Goal: Transaction & Acquisition: Purchase product/service

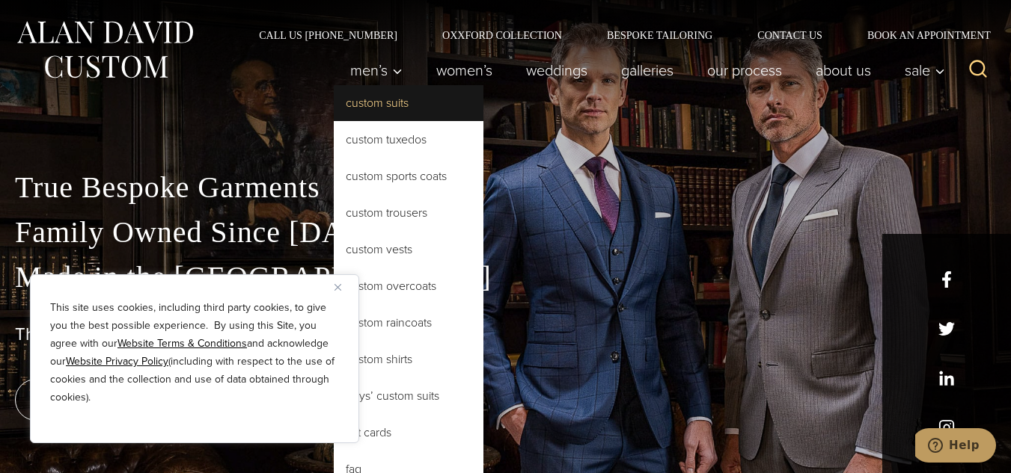
click at [381, 111] on link "Custom Suits" at bounding box center [409, 103] width 150 height 36
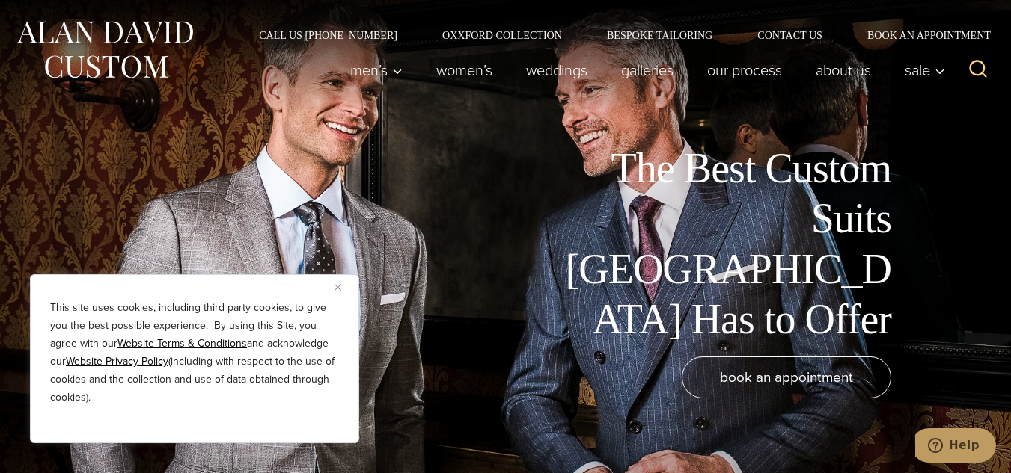
click at [337, 290] on img "Close" at bounding box center [337, 287] width 7 height 7
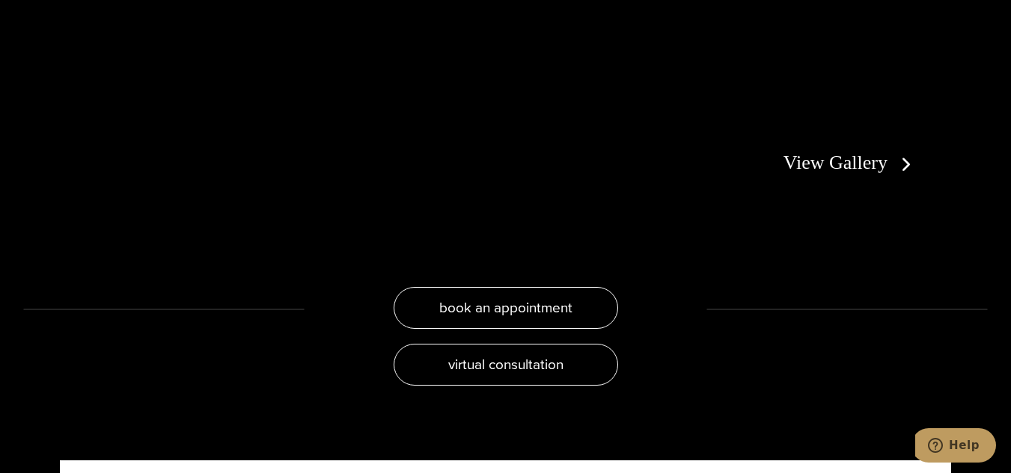
scroll to position [2812, 0]
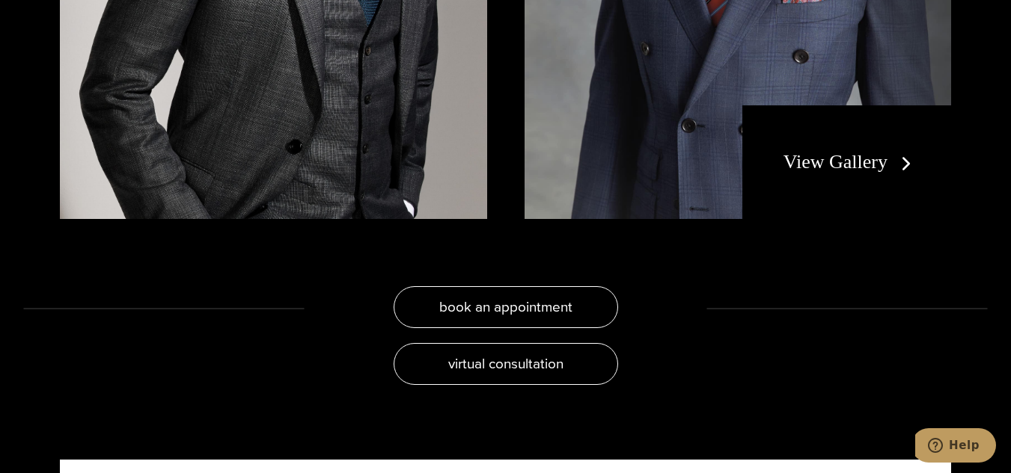
click at [824, 177] on div "View Gallery" at bounding box center [846, 162] width 209 height 114
click at [874, 155] on link "View Gallery" at bounding box center [850, 162] width 134 height 22
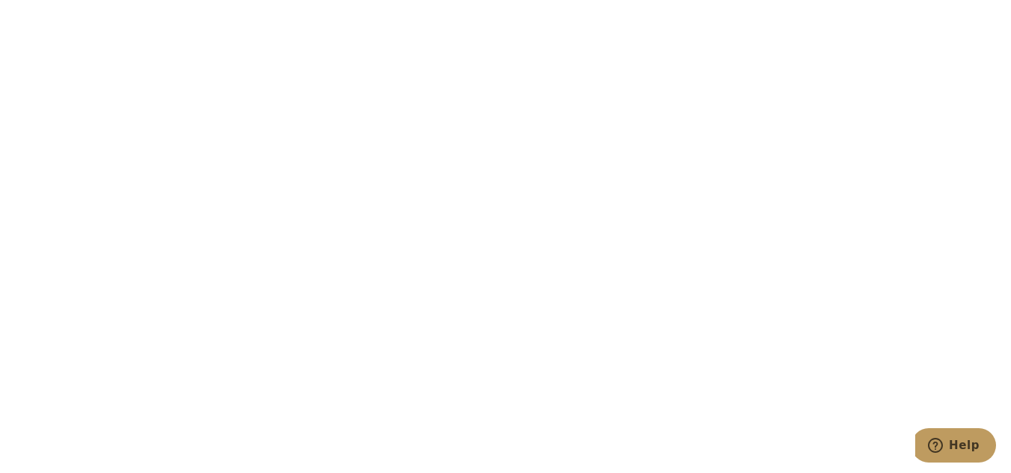
scroll to position [4606, 0]
